Goal: Use online tool/utility: Utilize a website feature to perform a specific function

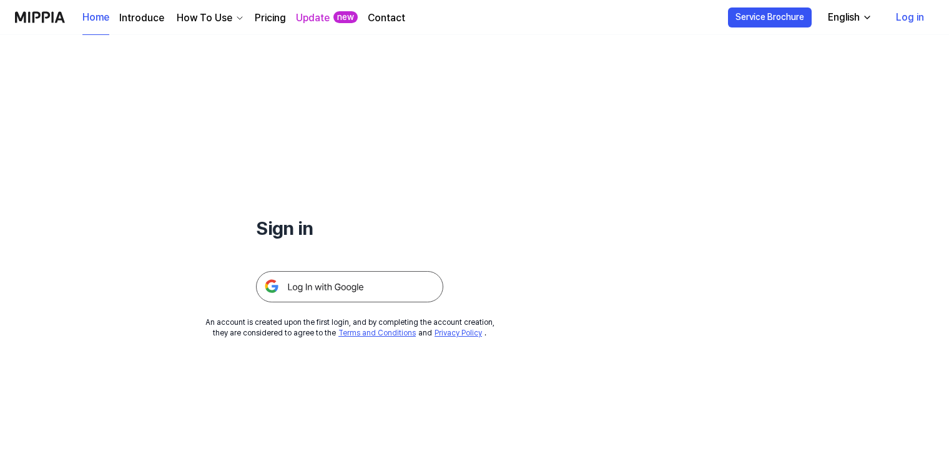
click at [388, 283] on img at bounding box center [349, 286] width 187 height 31
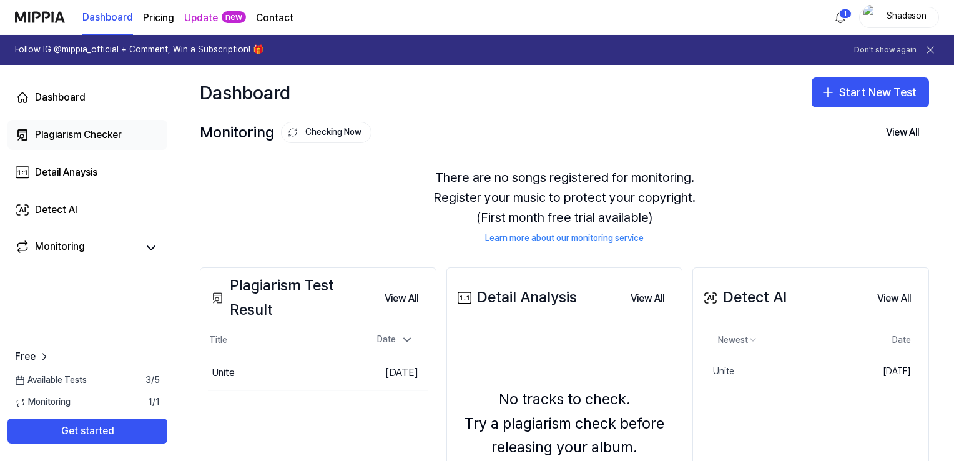
click at [105, 137] on div "Plagiarism Checker" at bounding box center [78, 134] width 87 height 15
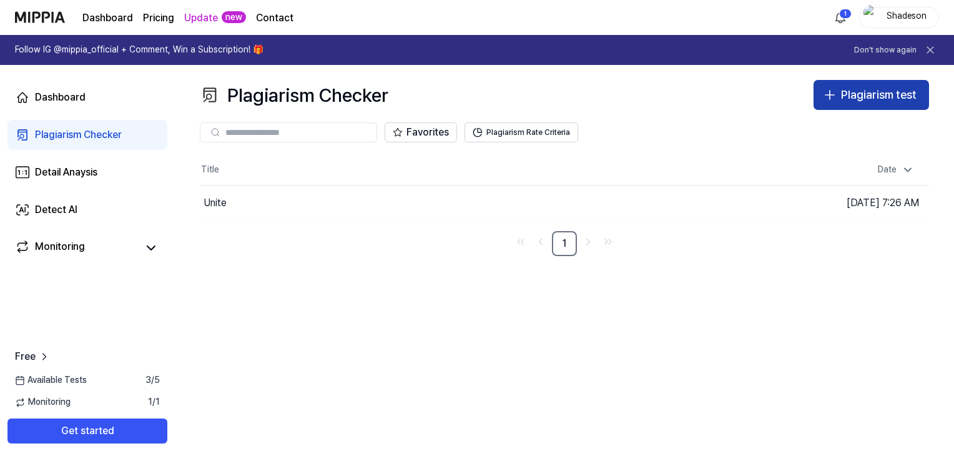
click at [847, 97] on div "Plagiarism test" at bounding box center [879, 95] width 76 height 18
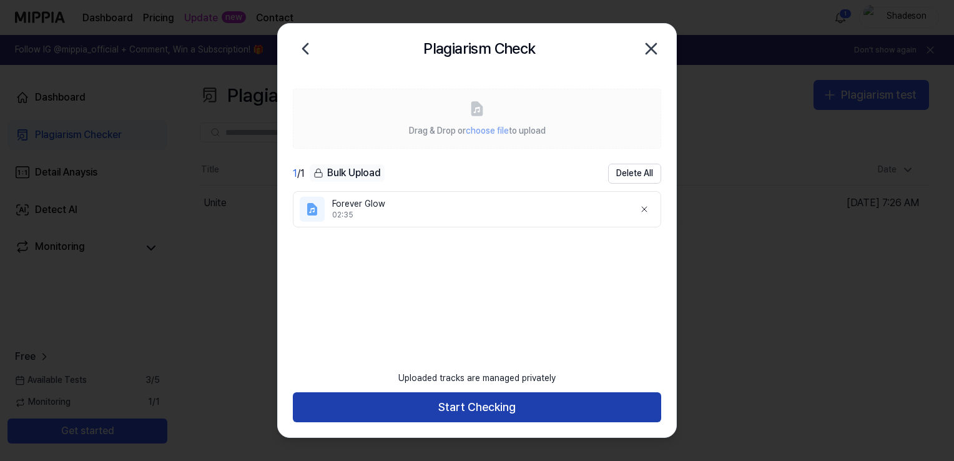
click at [507, 412] on button "Start Checking" at bounding box center [477, 407] width 368 height 30
